Goal: Information Seeking & Learning: Learn about a topic

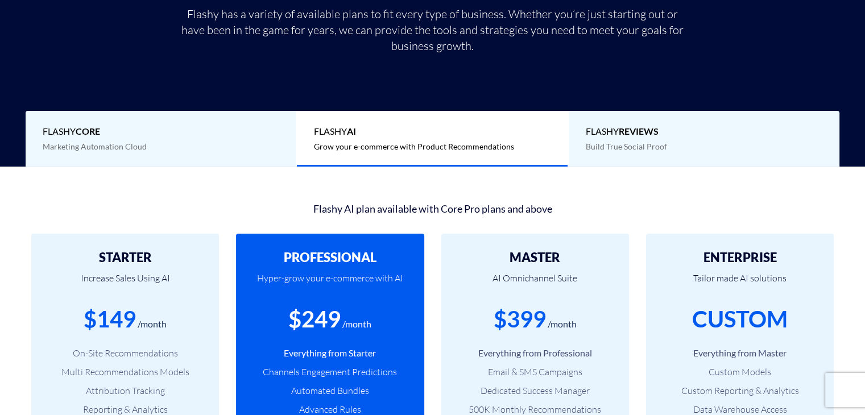
scroll to position [225, 0]
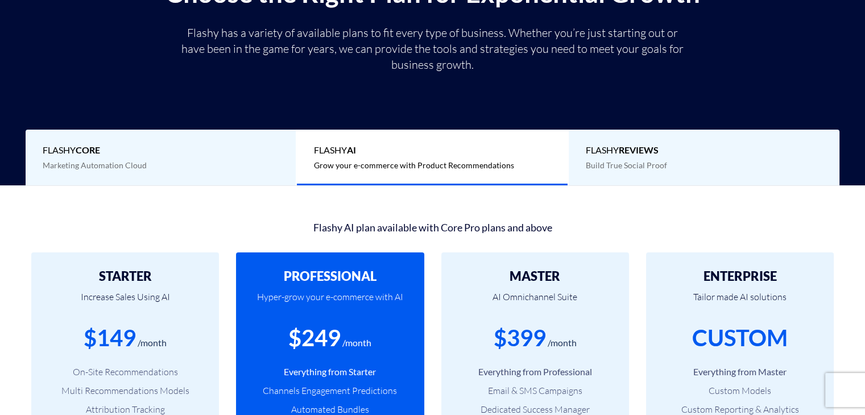
click at [699, 159] on div "Flashy REVIEWS Build True Social Proof" at bounding box center [703, 158] width 271 height 56
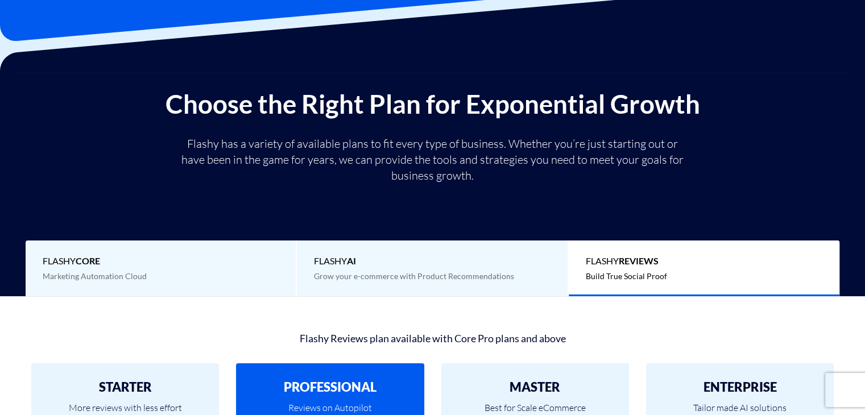
scroll to position [111, 0]
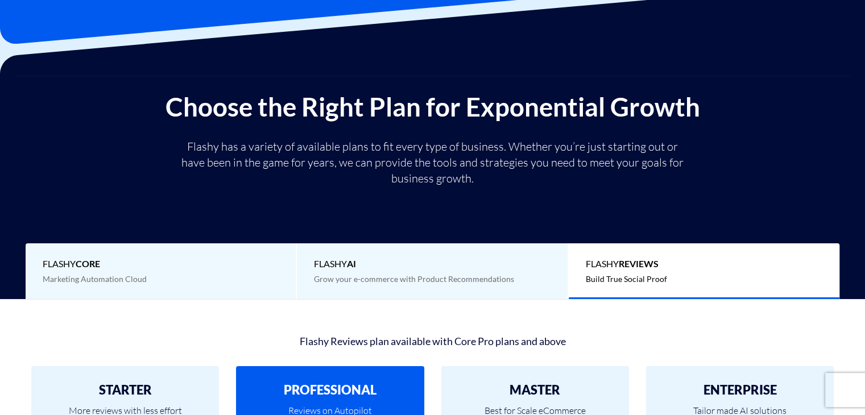
click at [110, 276] on span "Marketing Automation Cloud" at bounding box center [95, 279] width 104 height 10
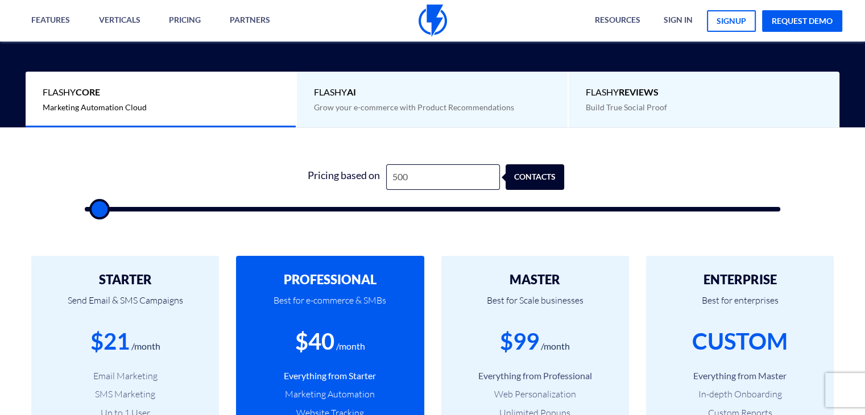
scroll to position [281, 0]
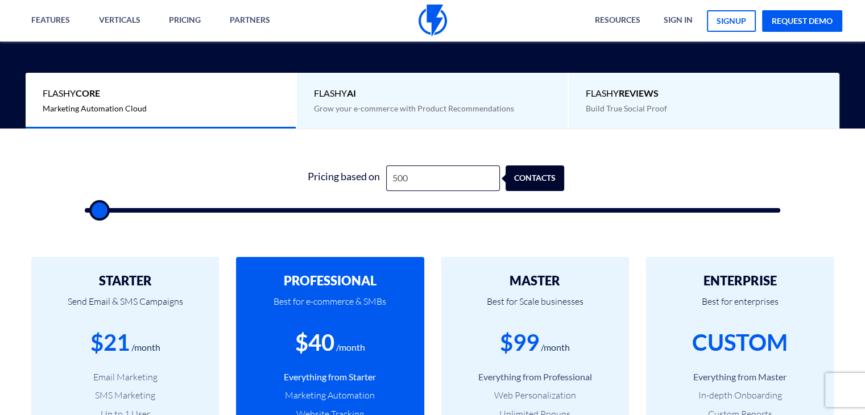
type input "500"
type input "1,500"
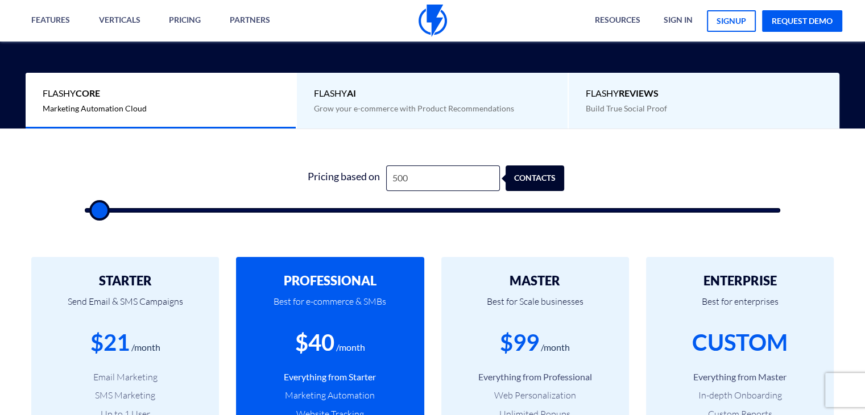
type input "1500"
type input "3,000"
type input "3000"
type input "4,500"
type input "4500"
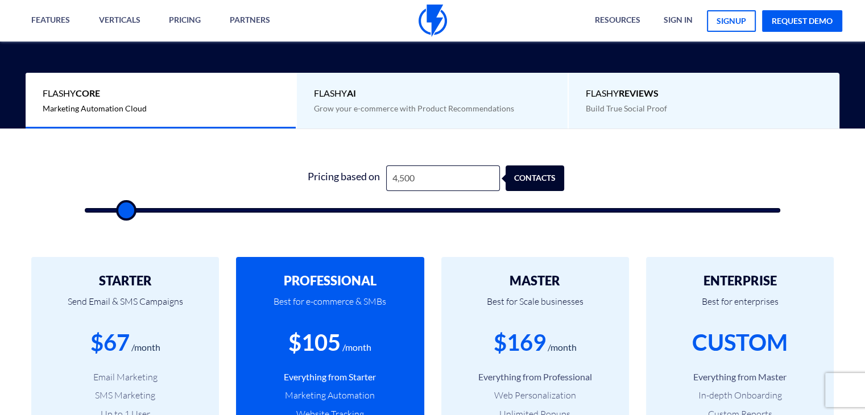
type input "5,000"
type input "5000"
type input "5,500"
type input "5500"
type input "6,000"
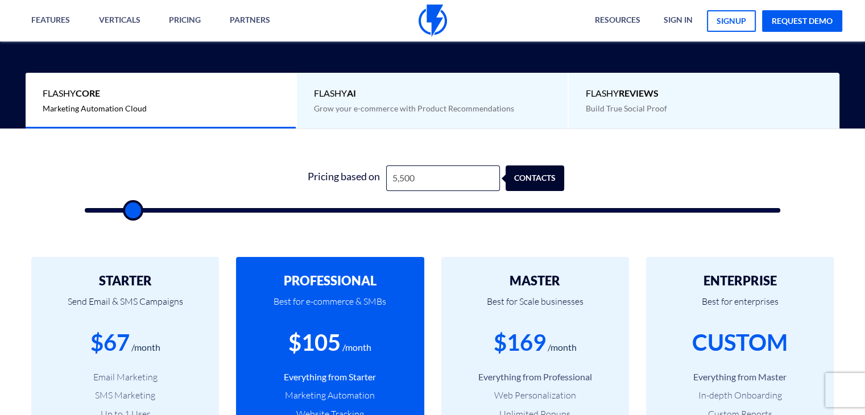
type input "6000"
type input "6,500"
type input "6500"
type input "7,500"
type input "7500"
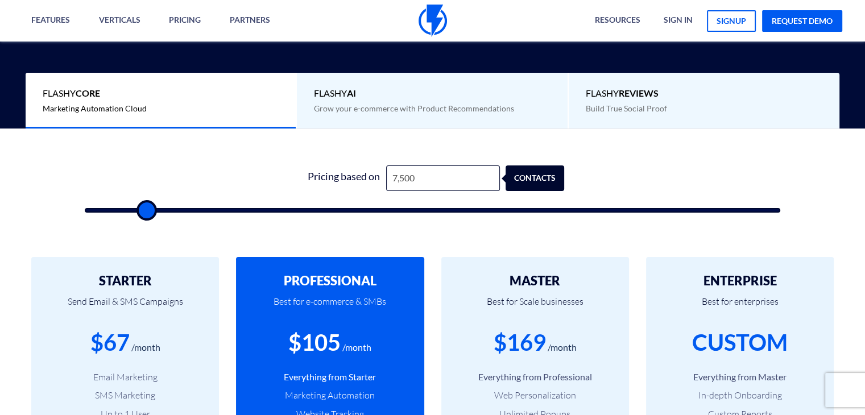
type input "9,000"
type input "9000"
type input "10,000"
type input "10000"
type input "12,000"
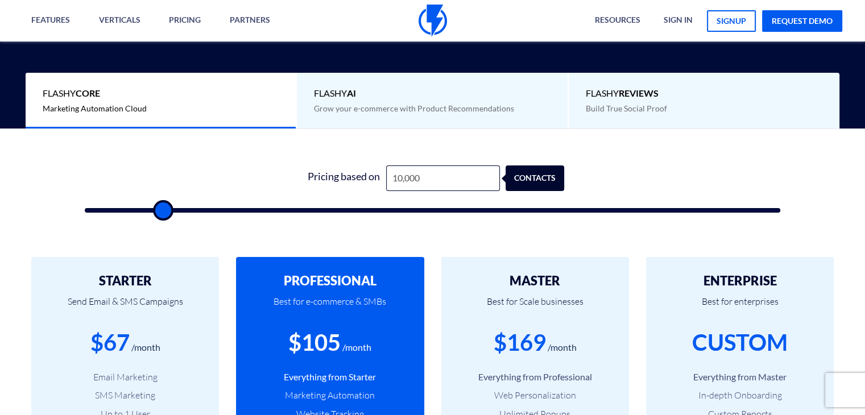
type input "12000"
type input "12,500"
type input "12500"
type input "14,000"
type input "14000"
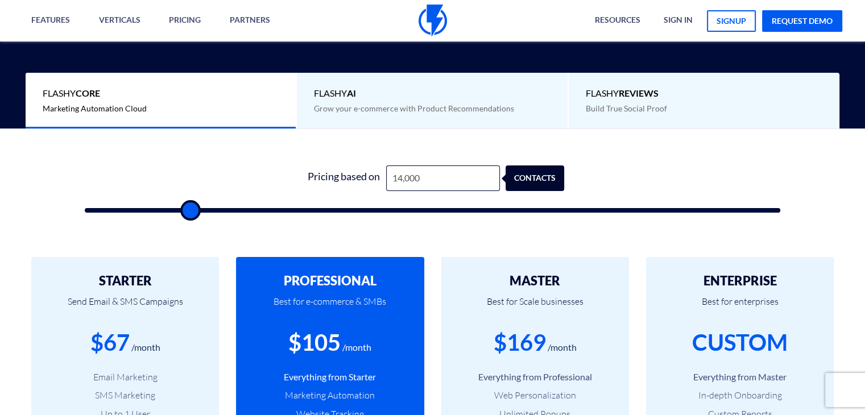
type input "15,500"
type input "15500"
type input "17,000"
type input "17000"
type input "18,000"
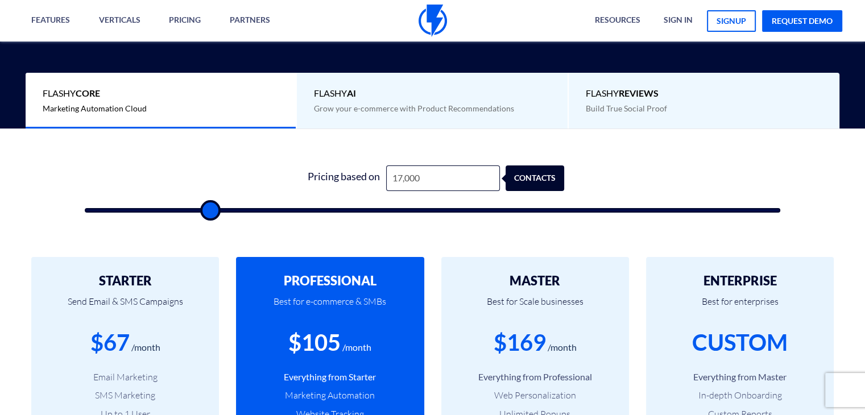
type input "18000"
type input "19,000"
type input "19000"
type input "20,000"
type input "20000"
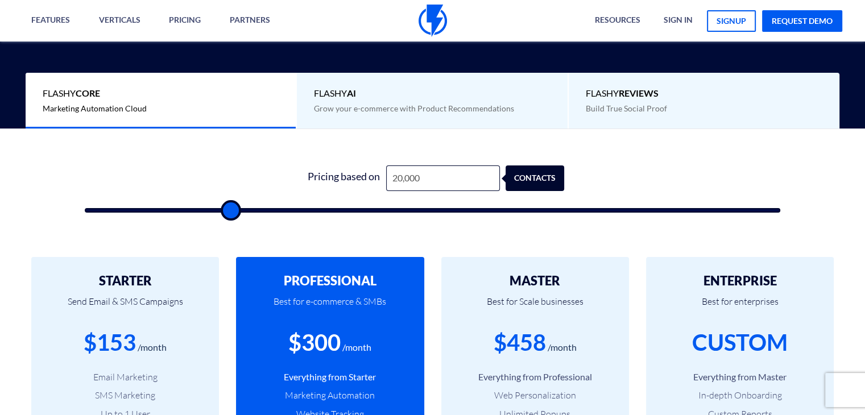
type input "22,000"
type input "22000"
type input "23,500"
type input "23500"
type input "24,500"
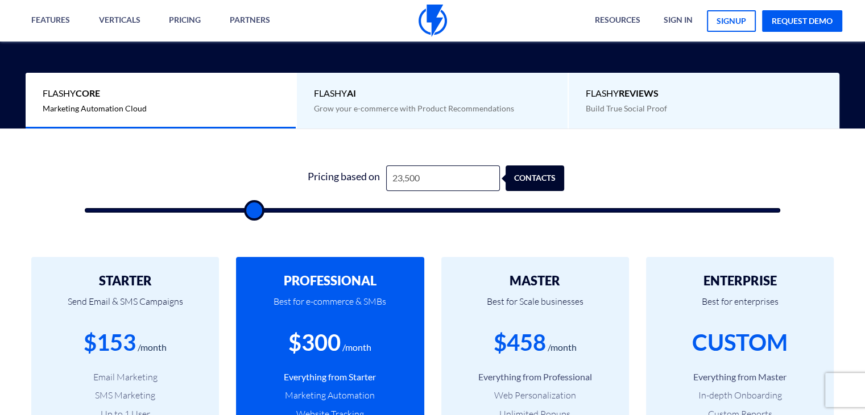
type input "24500"
type input "26,000"
type input "26000"
type input "26,500"
type input "26500"
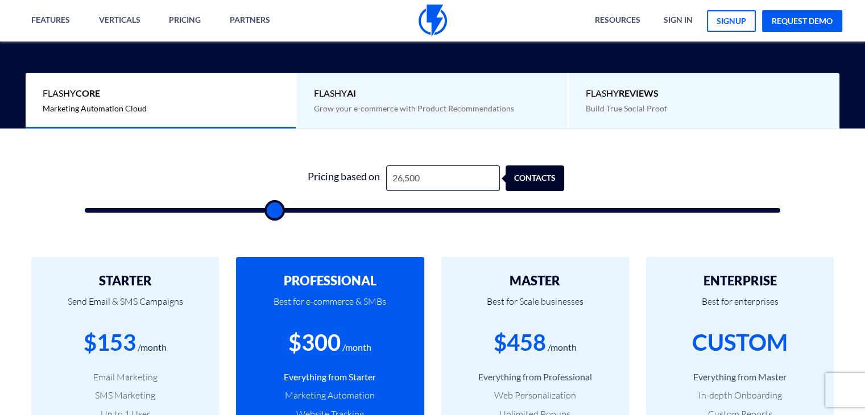
type input "27,500"
type input "27500"
type input "28,000"
type input "28000"
type input "29,000"
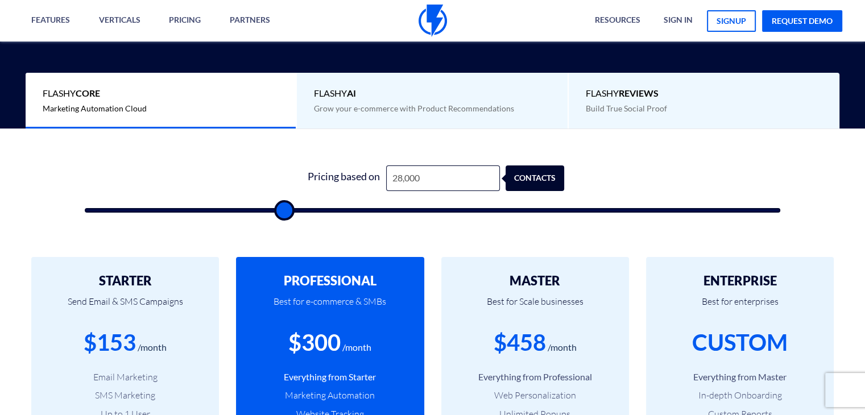
type input "29000"
type input "29,500"
type input "29500"
type input "30,000"
type input "30000"
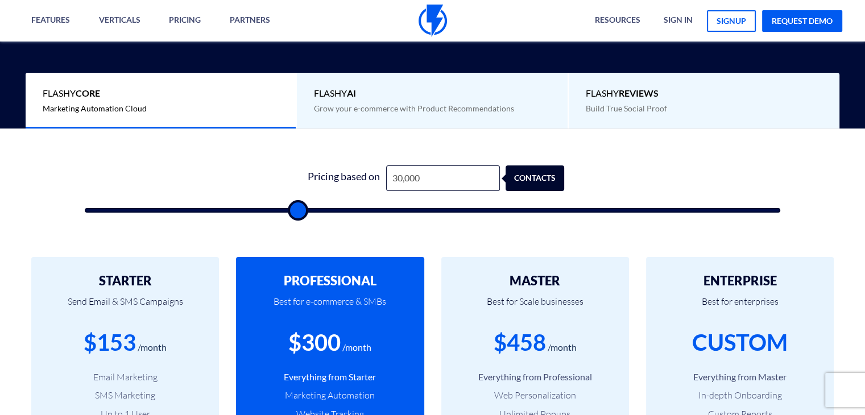
type input "30,500"
type input "30500"
type input "30,000"
type input "30000"
type input "29,500"
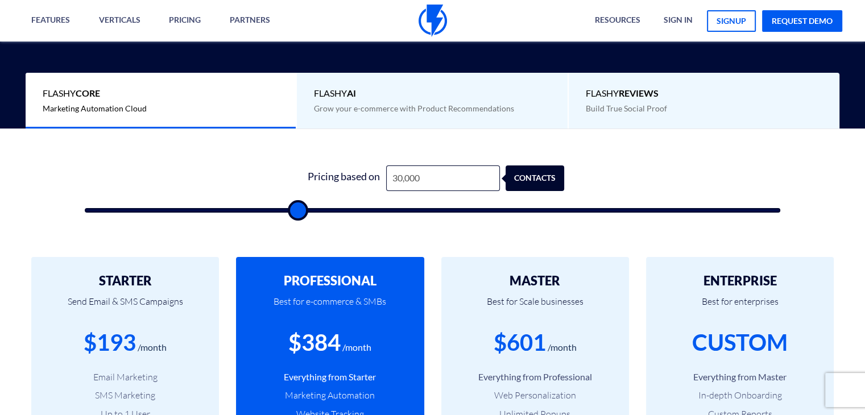
type input "29500"
type input "28,500"
type input "28500"
type input "28,000"
type input "28000"
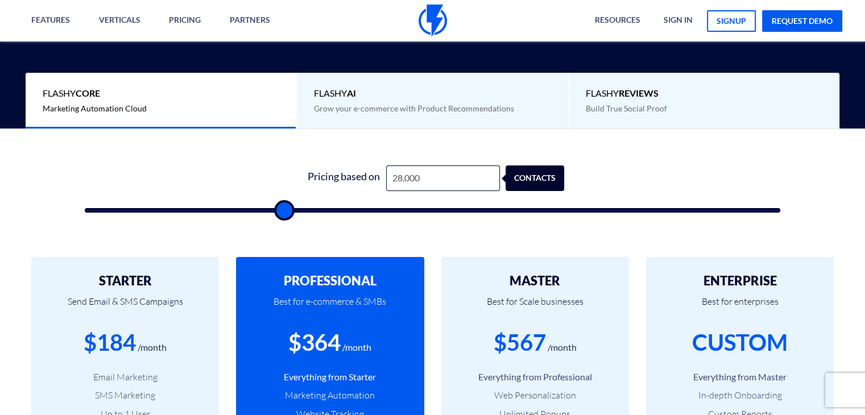
type input "27,000"
type input "27000"
type input "26,500"
type input "26500"
type input "26,000"
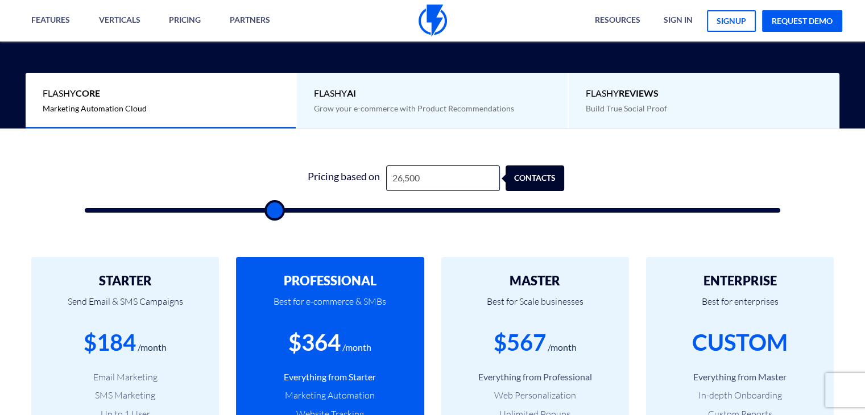
type input "26000"
type input "25,500"
type input "25500"
type input "25,000"
type input "25000"
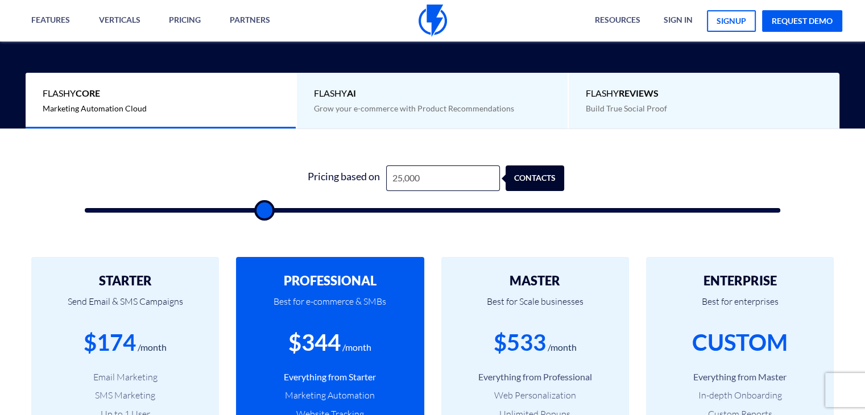
type input "24,500"
type input "24500"
type input "24,000"
type input "24000"
type input "23,500"
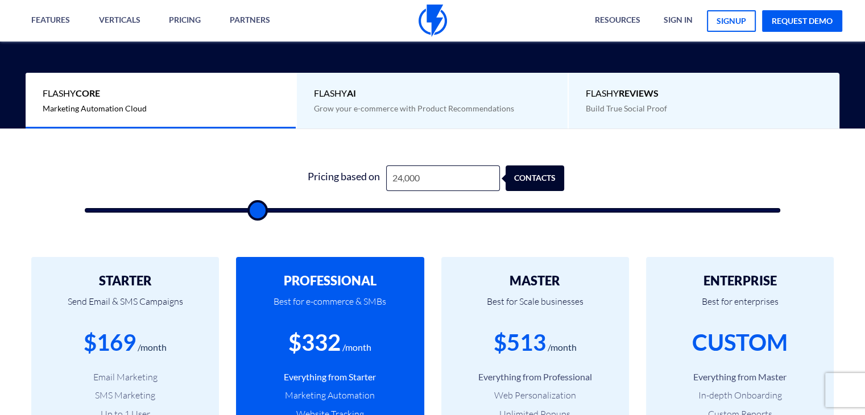
type input "23500"
type input "23,000"
type input "23000"
type input "22,500"
type input "22500"
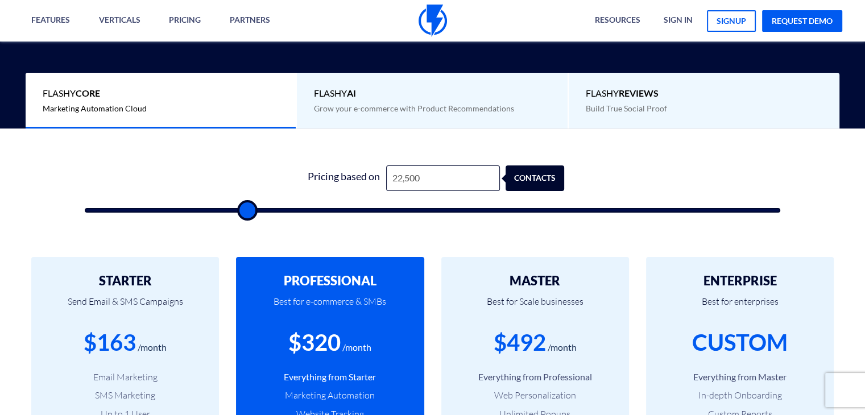
type input "22,000"
type input "22000"
type input "21,500"
type input "21500"
type input "21,000"
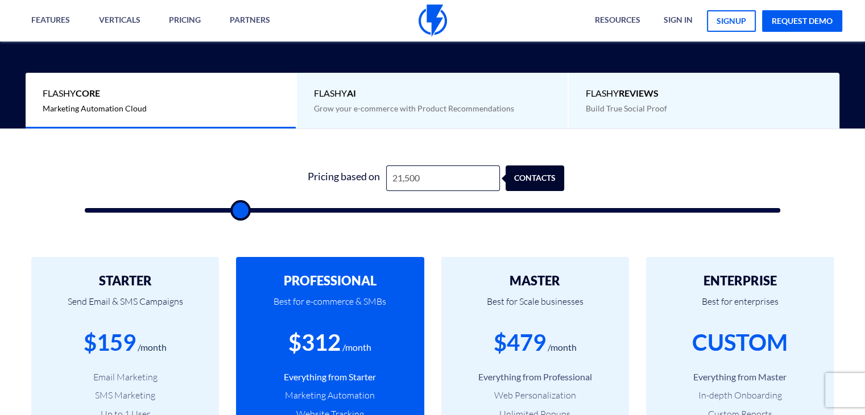
type input "21000"
type input "20,500"
type input "20500"
type input "20,000"
type input "20000"
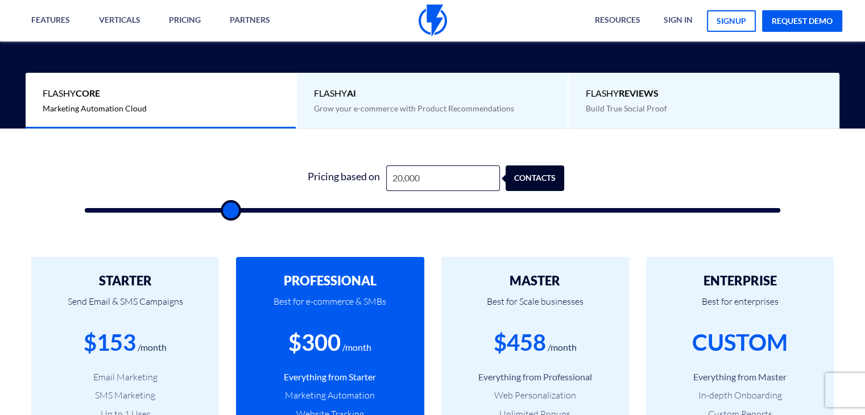
type input "19,500"
type input "19500"
type input "19,000"
type input "19000"
type input "19,500"
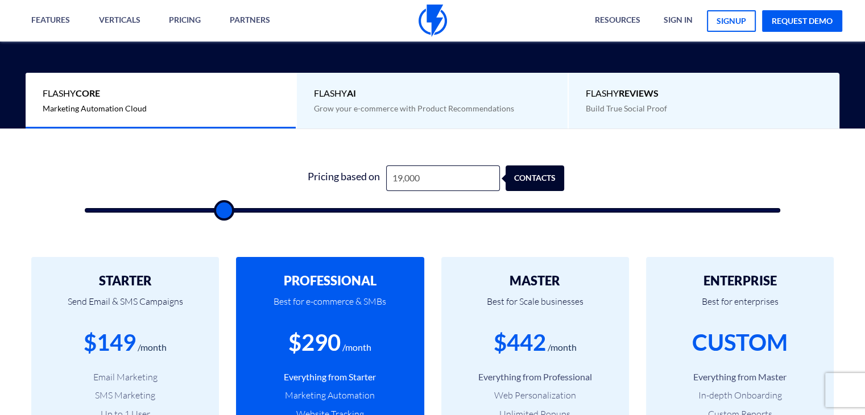
type input "19500"
type input "20,000"
drag, startPoint x: 93, startPoint y: 206, endPoint x: 228, endPoint y: 194, distance: 135.2
type input "20000"
click at [228, 208] on input "range" at bounding box center [432, 210] width 695 height 5
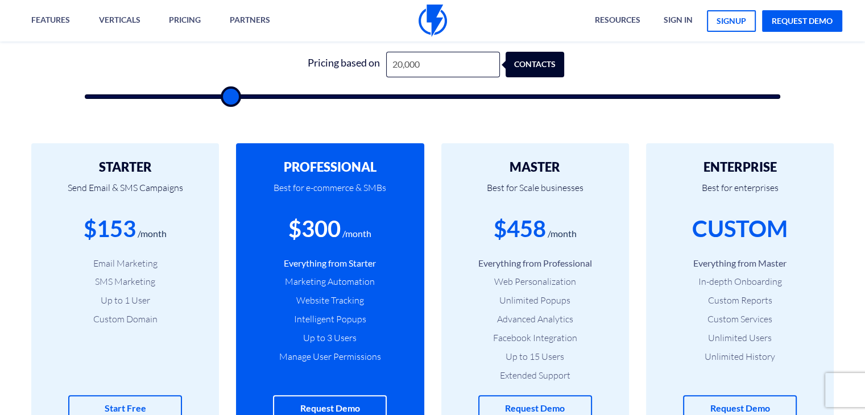
scroll to position [452, 0]
